Goal: Task Accomplishment & Management: Manage account settings

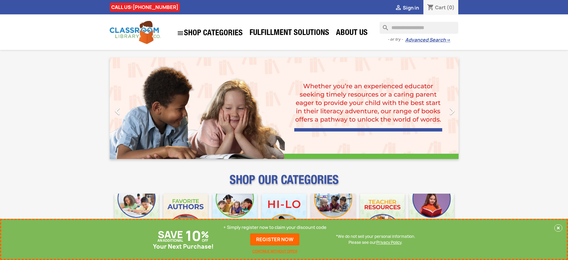
click at [275, 227] on p "+ Simply register now to claim your discount code" at bounding box center [274, 227] width 103 height 6
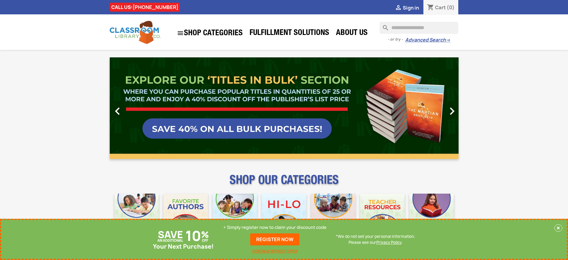
click at [275, 227] on p "+ Simply register now to claim your discount code" at bounding box center [274, 227] width 103 height 6
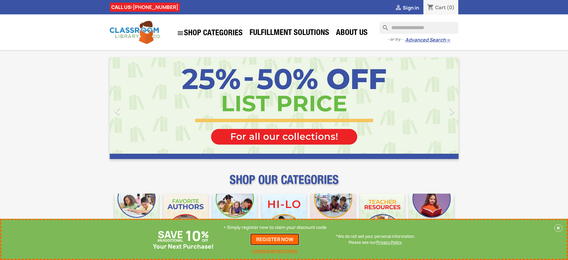
click at [275, 239] on link "REGISTER NOW" at bounding box center [274, 239] width 49 height 12
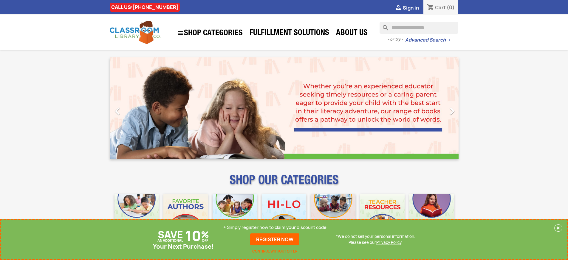
click at [275, 227] on p "+ Simply register now to claim your discount code" at bounding box center [274, 227] width 103 height 6
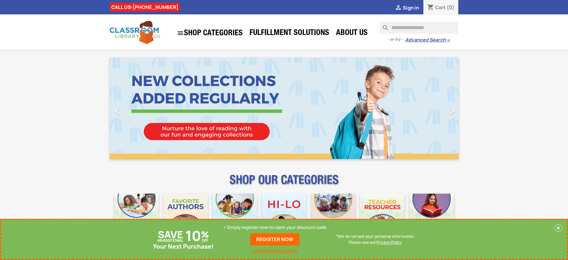
click at [275, 227] on p "+ Simply register now to claim your discount code" at bounding box center [274, 227] width 103 height 6
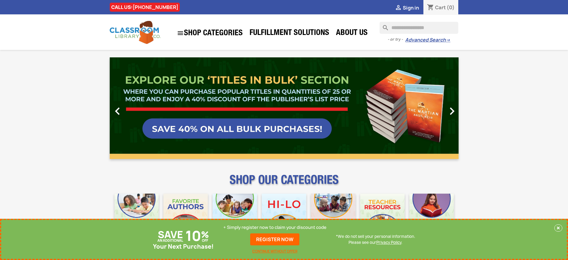
click at [275, 227] on p "+ Simply register now to claim your discount code" at bounding box center [274, 227] width 103 height 6
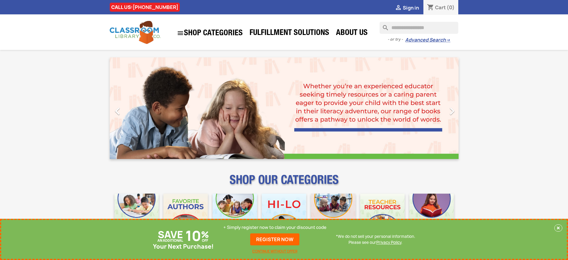
click at [275, 227] on p "+ Simply register now to claim your discount code" at bounding box center [274, 227] width 103 height 6
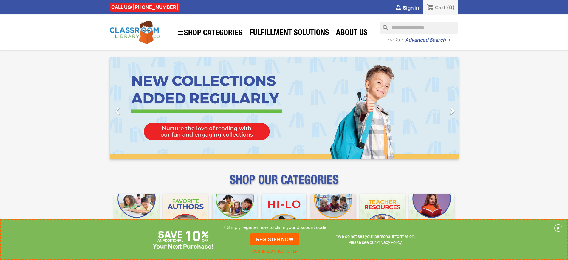
click at [275, 227] on p "+ Simply register now to claim your discount code" at bounding box center [274, 227] width 103 height 6
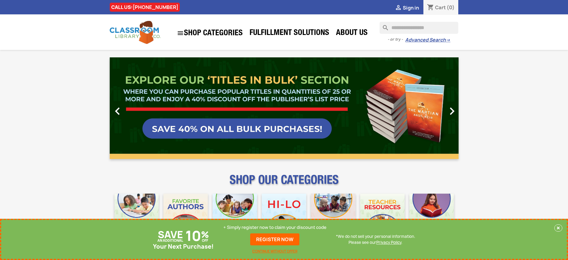
click at [275, 227] on p "+ Simply register now to claim your discount code" at bounding box center [274, 227] width 103 height 6
click at [275, 239] on link "REGISTER NOW" at bounding box center [274, 239] width 49 height 12
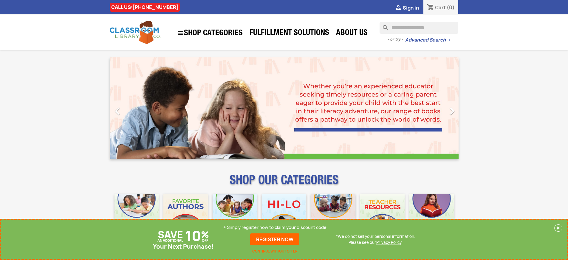
click at [275, 227] on p "+ Simply register now to claim your discount code" at bounding box center [274, 227] width 103 height 6
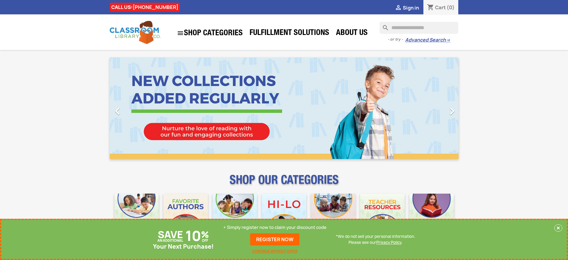
click at [275, 227] on p "+ Simply register now to claim your discount code" at bounding box center [274, 227] width 103 height 6
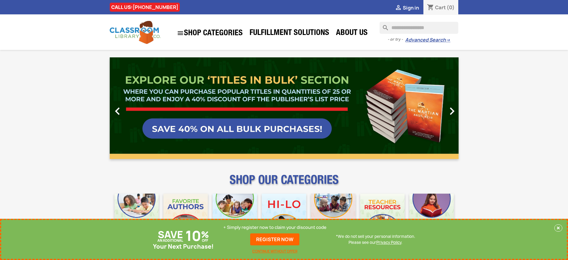
click at [275, 227] on p "+ Simply register now to claim your discount code" at bounding box center [274, 227] width 103 height 6
click at [275, 239] on link "REGISTER NOW" at bounding box center [274, 239] width 49 height 12
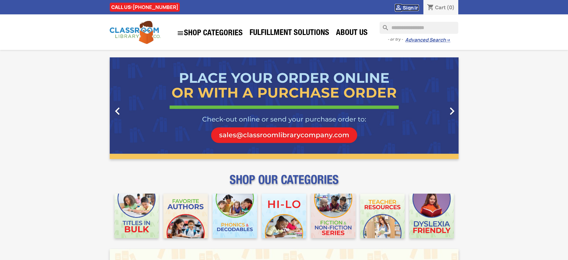
click at [411, 7] on span "Sign in" at bounding box center [411, 7] width 16 height 7
